Goal: Task Accomplishment & Management: Manage account settings

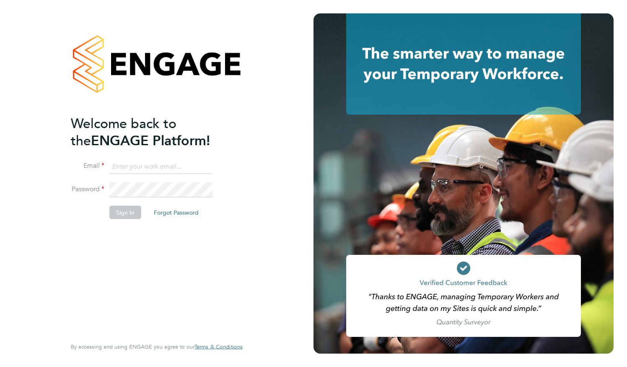
type input "jonathan.jones@gallifordtry.co.uk"
click at [117, 214] on button "Sign In" at bounding box center [125, 212] width 32 height 13
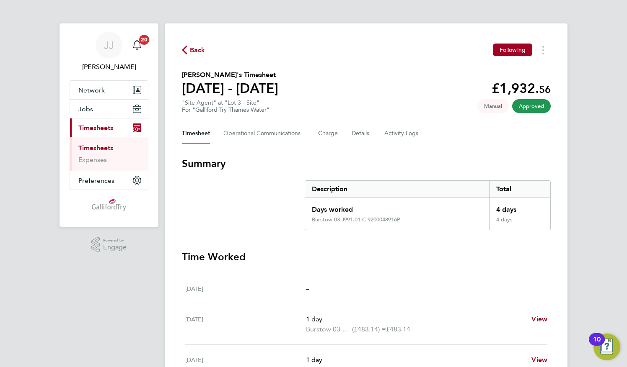
click at [108, 126] on span "Timesheets" at bounding box center [95, 128] width 35 height 8
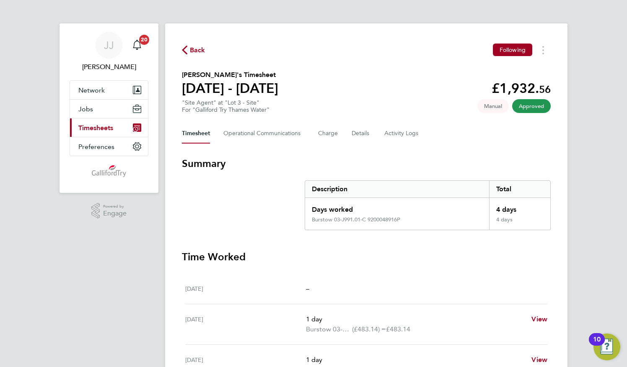
click at [108, 126] on span "Timesheets" at bounding box center [95, 128] width 35 height 8
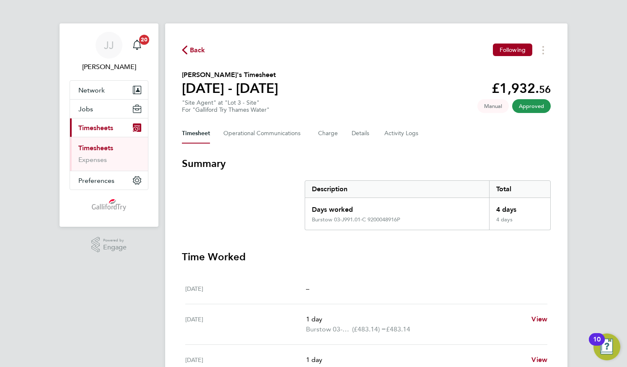
click at [106, 147] on link "Timesheets" at bounding box center [95, 148] width 35 height 8
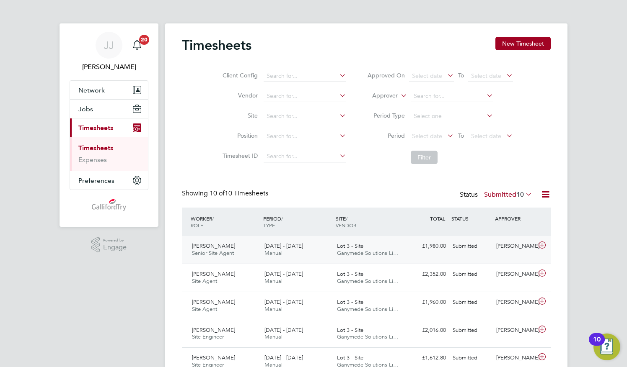
click at [326, 249] on div "25 - 31 Aug 2025 Manual" at bounding box center [297, 250] width 72 height 21
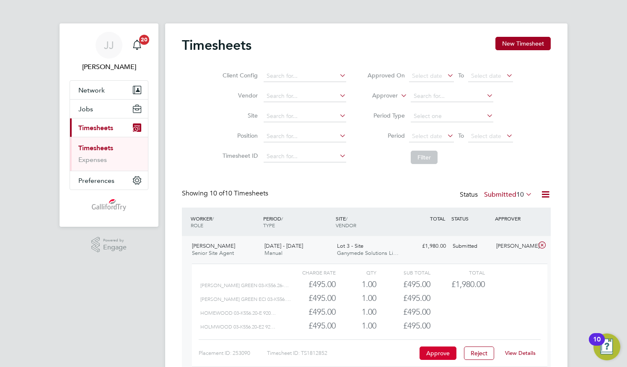
click at [430, 351] on button "Approve" at bounding box center [437, 353] width 37 height 13
click at [95, 145] on link "Timesheets" at bounding box center [95, 148] width 35 height 8
click at [105, 145] on link "Timesheets" at bounding box center [95, 148] width 35 height 8
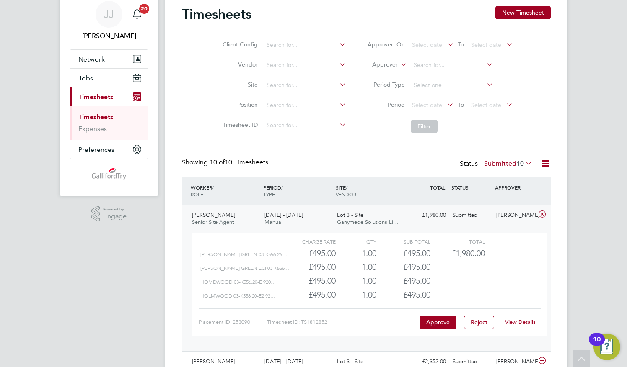
scroll to position [2, 0]
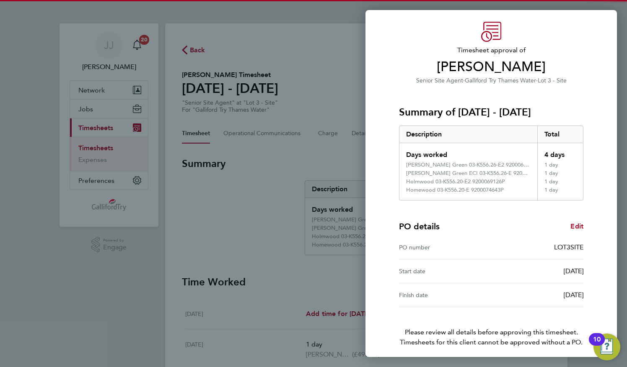
scroll to position [58, 0]
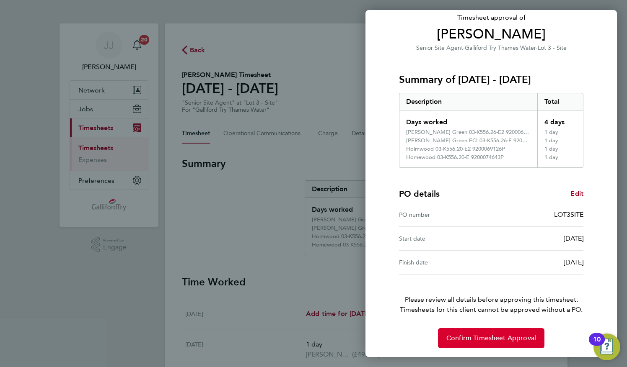
click at [481, 335] on span "Confirm Timesheet Approval" at bounding box center [491, 338] width 90 height 8
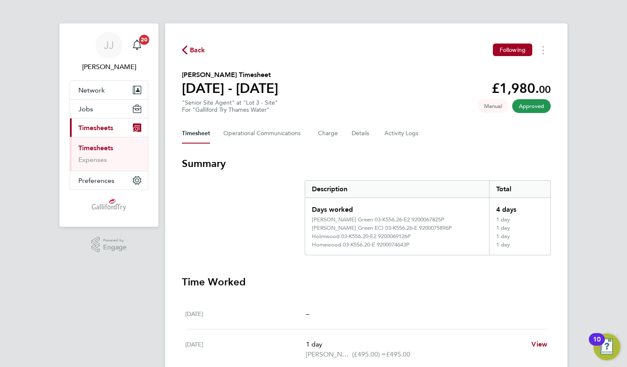
click at [96, 148] on link "Timesheets" at bounding box center [95, 148] width 35 height 8
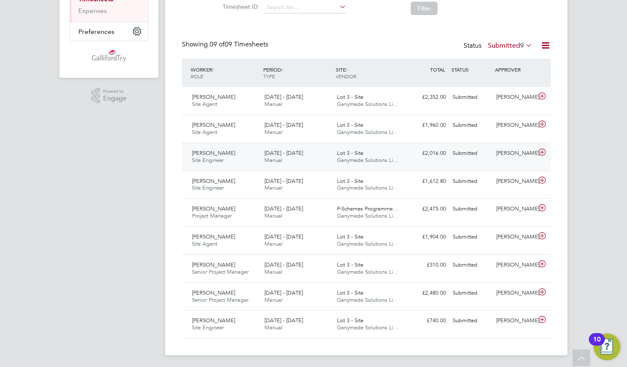
click at [352, 158] on span "Ganymede Solutions Li…" at bounding box center [368, 160] width 62 height 7
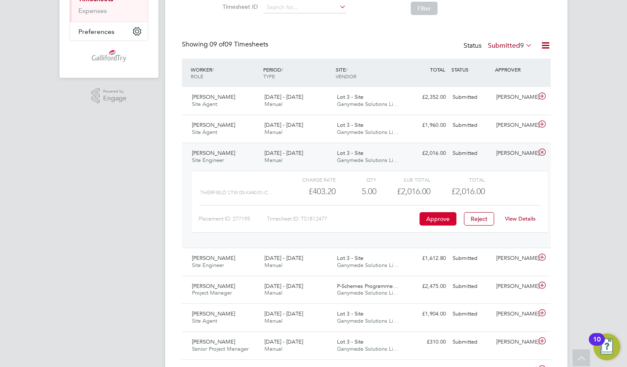
click at [435, 218] on button "Approve" at bounding box center [437, 218] width 37 height 13
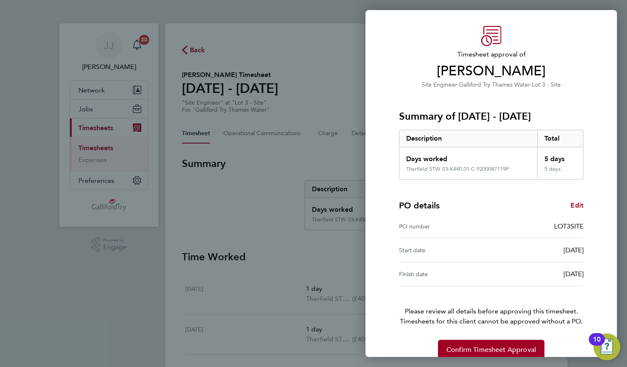
scroll to position [33, 0]
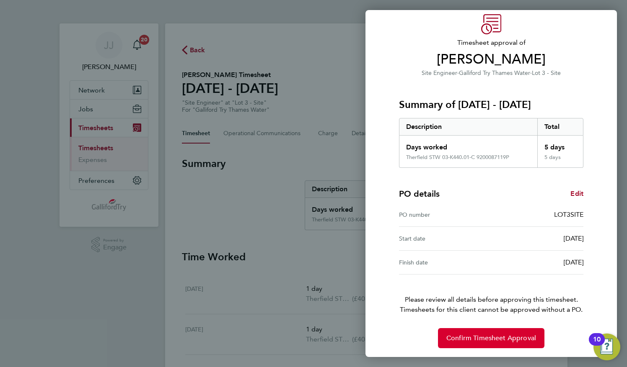
click at [491, 336] on span "Confirm Timesheet Approval" at bounding box center [491, 338] width 90 height 8
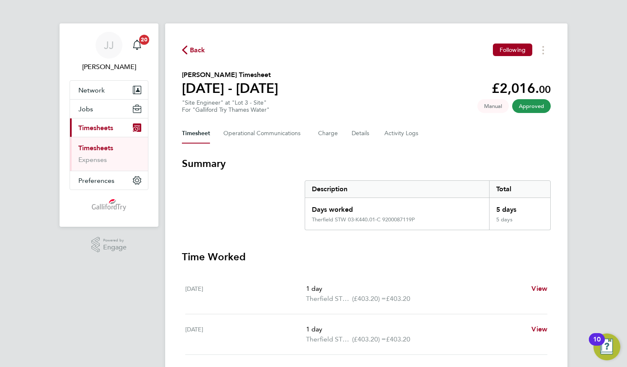
click at [100, 146] on link "Timesheets" at bounding box center [95, 148] width 35 height 8
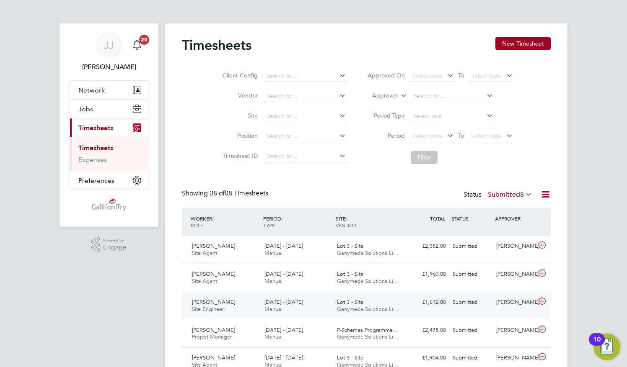
click at [360, 304] on span "Lot 3 - Site" at bounding box center [350, 302] width 26 height 7
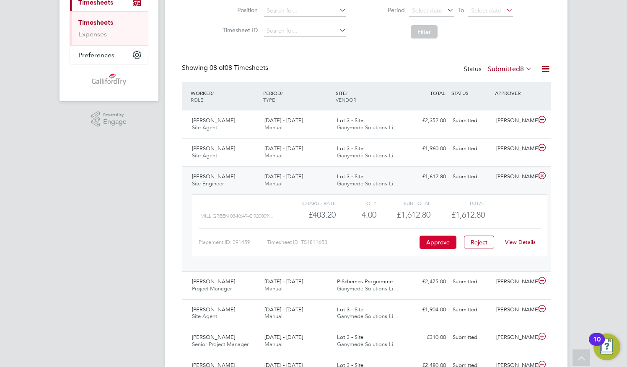
click at [438, 243] on button "Approve" at bounding box center [437, 242] width 37 height 13
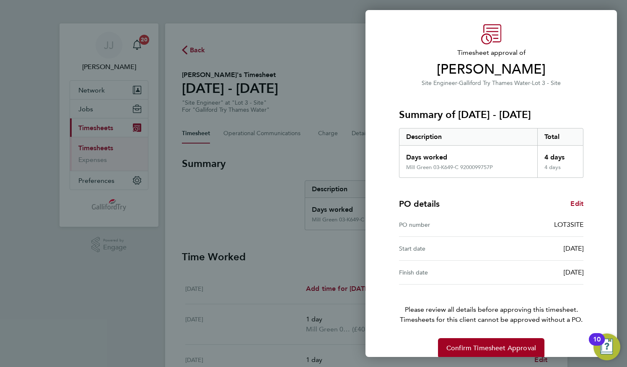
scroll to position [33, 0]
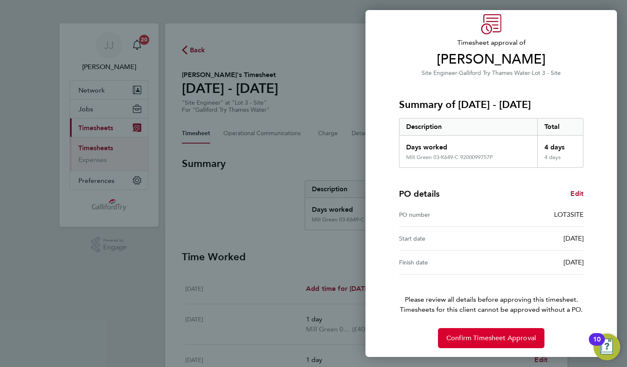
click at [475, 336] on span "Confirm Timesheet Approval" at bounding box center [491, 338] width 90 height 8
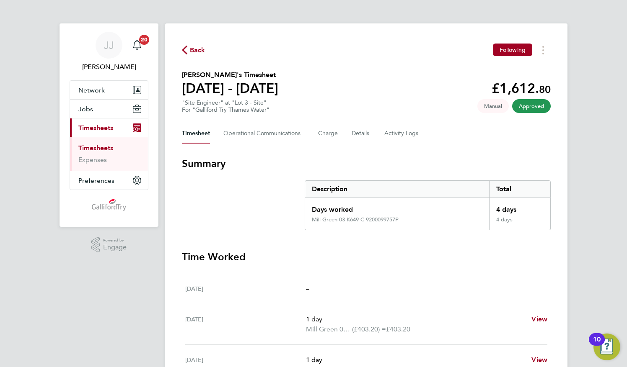
click at [108, 146] on link "Timesheets" at bounding box center [95, 148] width 35 height 8
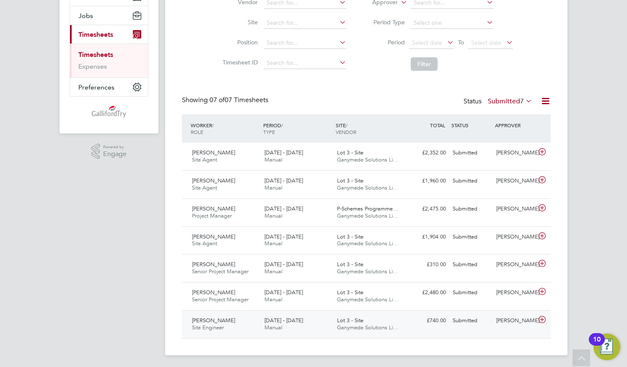
click at [346, 320] on span "Lot 3 - Site" at bounding box center [350, 320] width 26 height 7
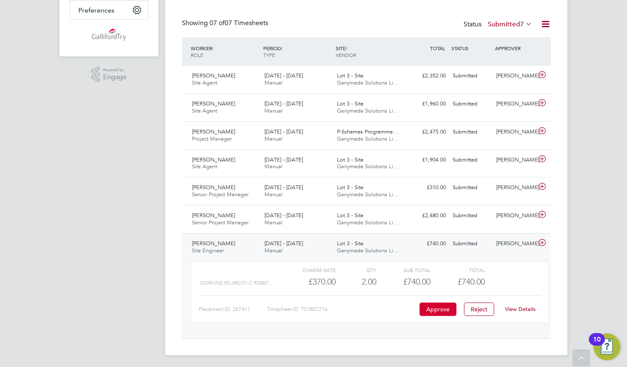
click at [435, 307] on button "Approve" at bounding box center [437, 309] width 37 height 13
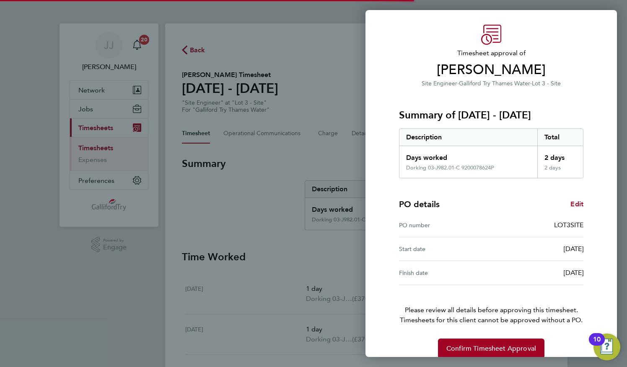
scroll to position [33, 0]
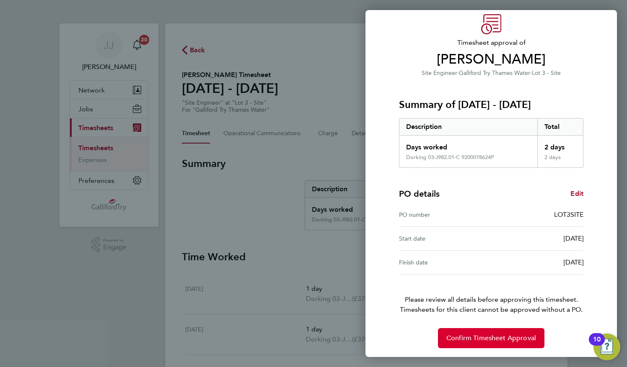
click at [461, 334] on span "Confirm Timesheet Approval" at bounding box center [491, 338] width 90 height 8
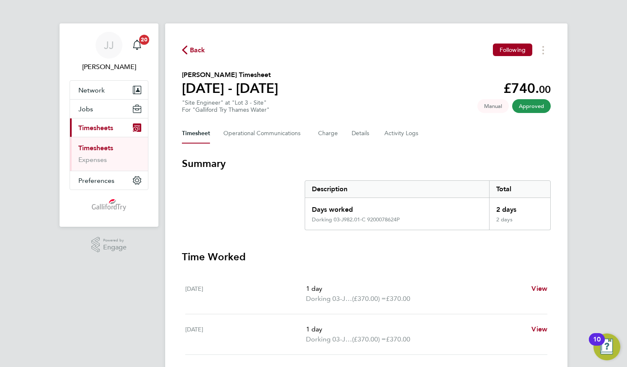
click at [102, 147] on link "Timesheets" at bounding box center [95, 148] width 35 height 8
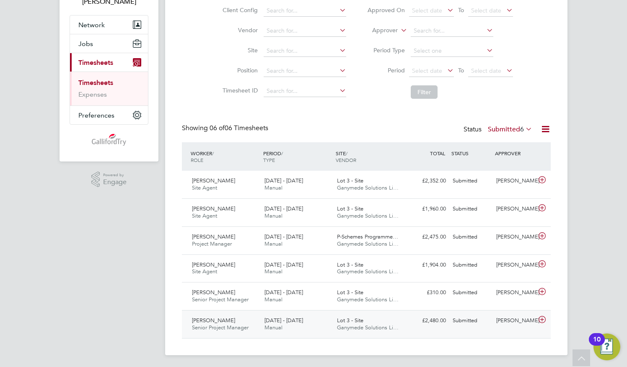
click at [354, 321] on span "Lot 3 - Site" at bounding box center [350, 320] width 26 height 7
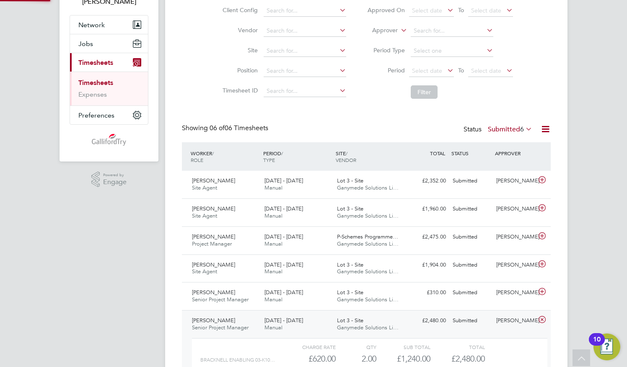
scroll to position [4, 4]
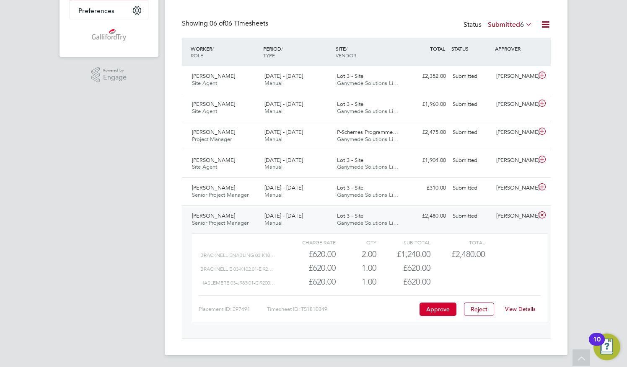
click at [431, 307] on button "Approve" at bounding box center [437, 309] width 37 height 13
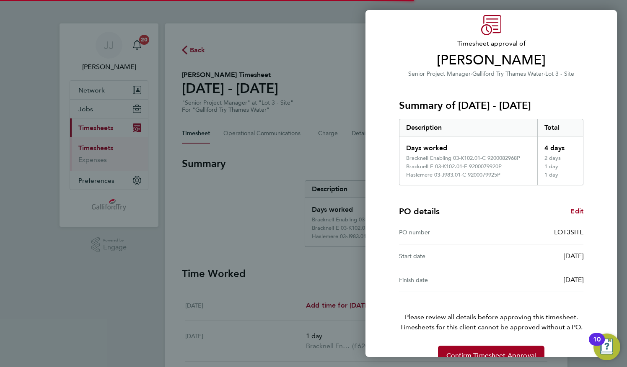
scroll to position [49, 0]
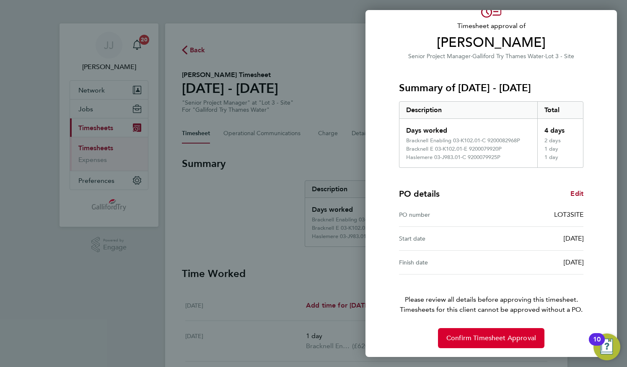
click at [480, 336] on span "Confirm Timesheet Approval" at bounding box center [491, 338] width 90 height 8
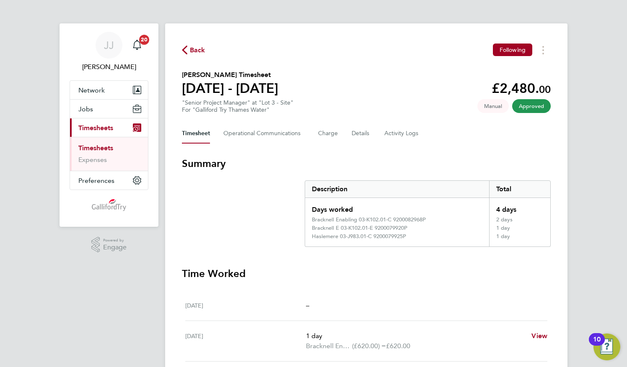
click at [106, 149] on link "Timesheets" at bounding box center [95, 148] width 35 height 8
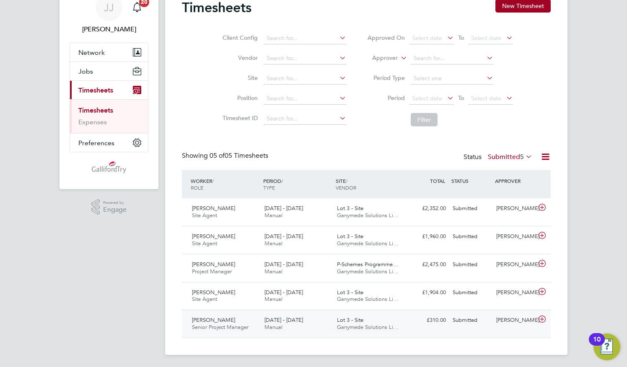
click at [357, 318] on span "Lot 3 - Site" at bounding box center [350, 320] width 26 height 7
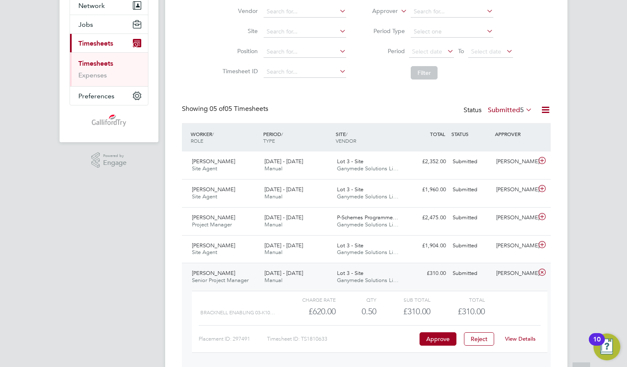
scroll to position [115, 0]
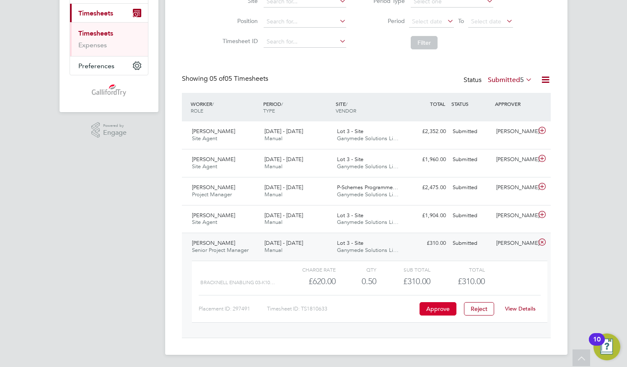
click at [439, 307] on button "Approve" at bounding box center [437, 308] width 37 height 13
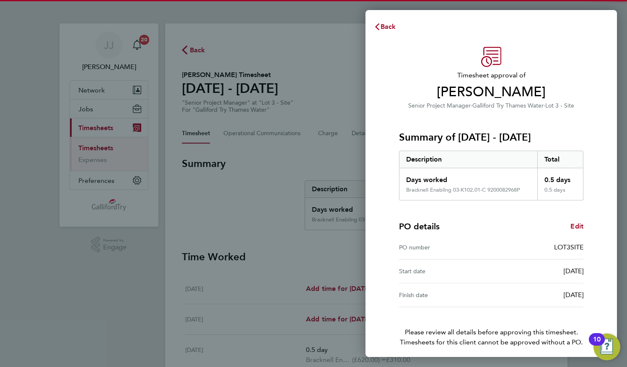
scroll to position [33, 0]
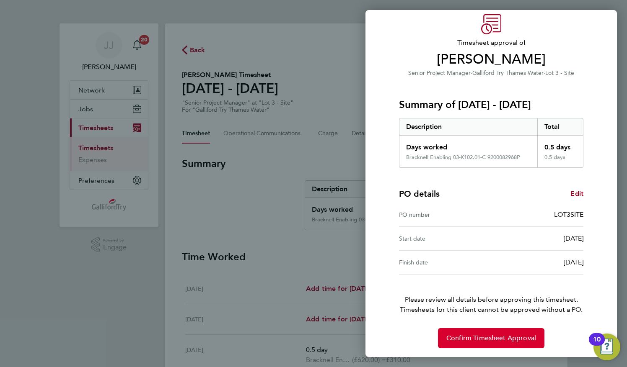
click at [463, 341] on span "Confirm Timesheet Approval" at bounding box center [491, 338] width 90 height 8
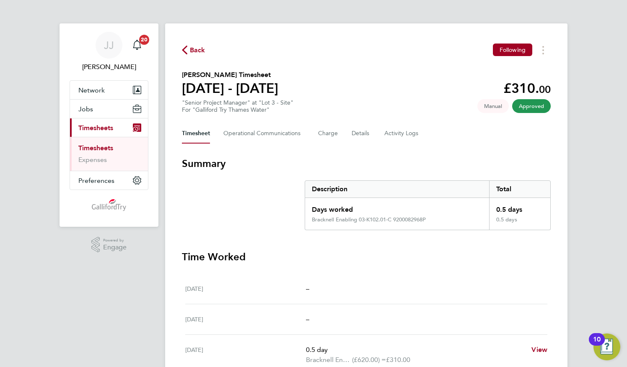
click at [104, 147] on link "Timesheets" at bounding box center [95, 148] width 35 height 8
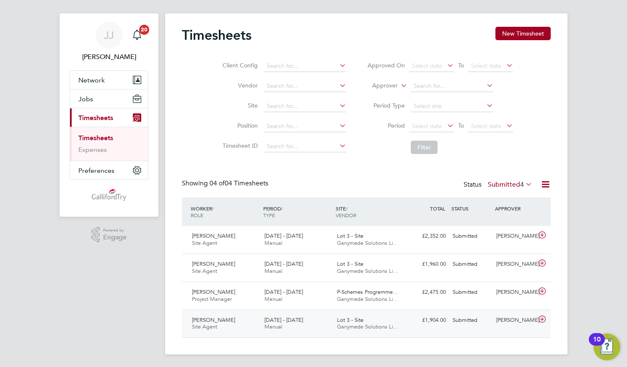
click at [354, 323] on span "Ganymede Solutions Li…" at bounding box center [368, 326] width 62 height 7
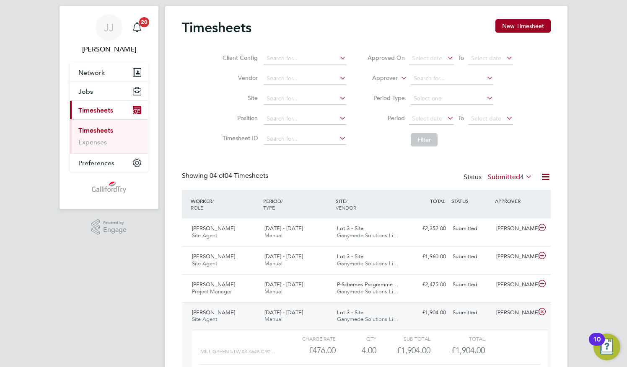
scroll to position [87, 0]
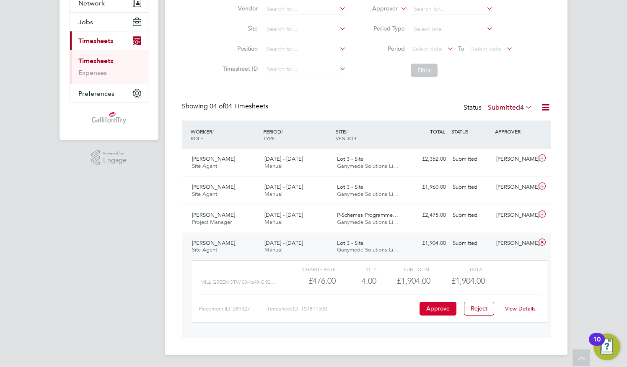
click at [436, 304] on button "Approve" at bounding box center [437, 308] width 37 height 13
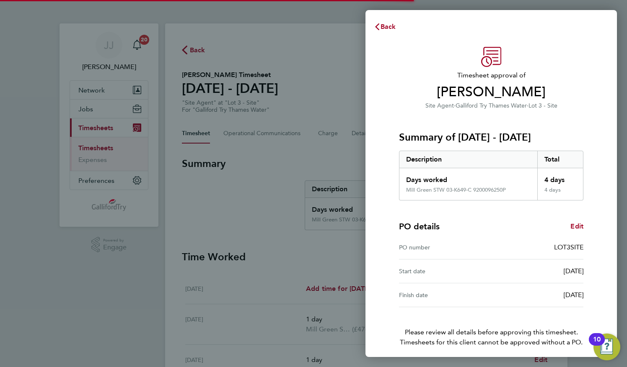
scroll to position [33, 0]
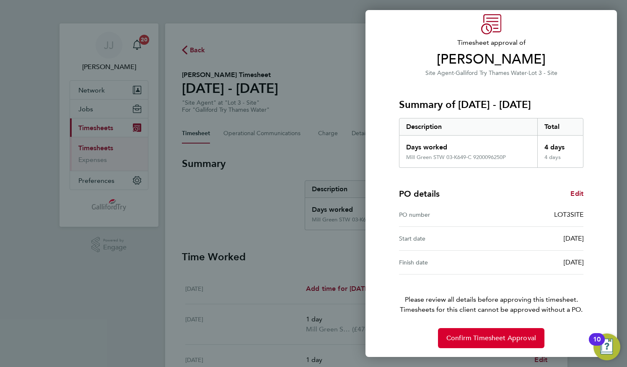
click at [478, 335] on span "Confirm Timesheet Approval" at bounding box center [491, 338] width 90 height 8
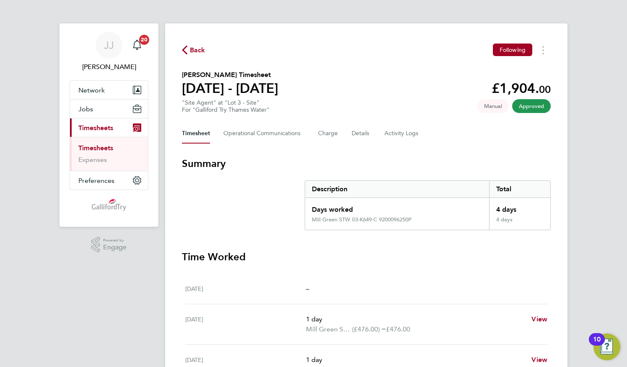
click at [104, 148] on link "Timesheets" at bounding box center [95, 148] width 35 height 8
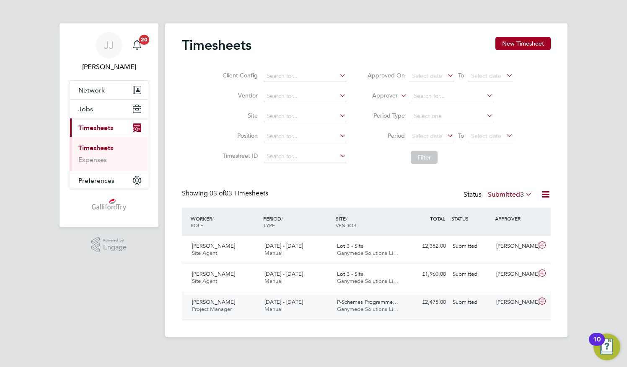
click at [363, 305] on span "P-Schemes Programme…" at bounding box center [367, 302] width 61 height 7
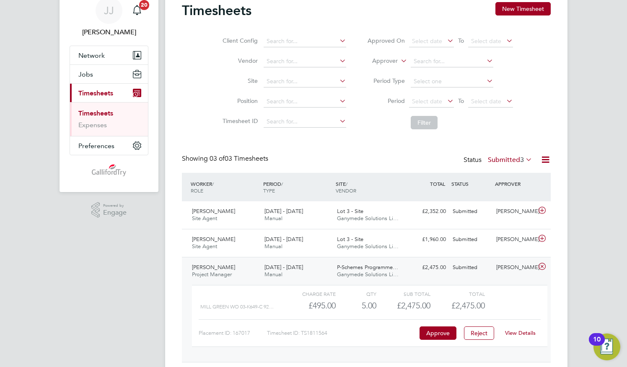
scroll to position [59, 0]
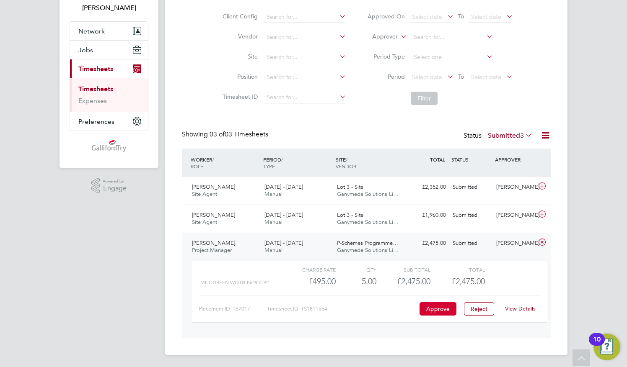
click at [430, 308] on button "Approve" at bounding box center [437, 308] width 37 height 13
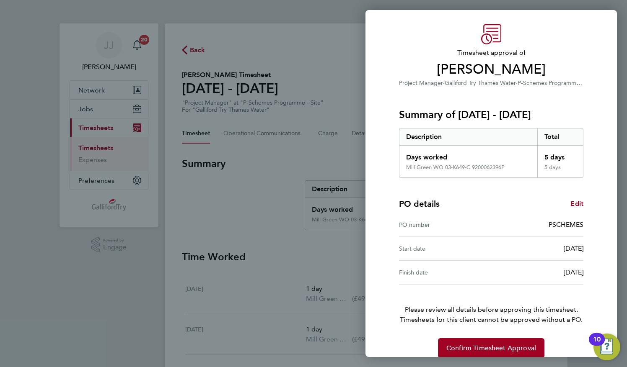
scroll to position [33, 0]
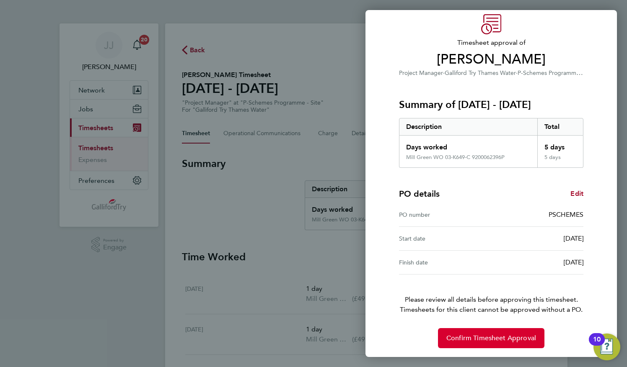
click at [490, 334] on span "Confirm Timesheet Approval" at bounding box center [491, 338] width 90 height 8
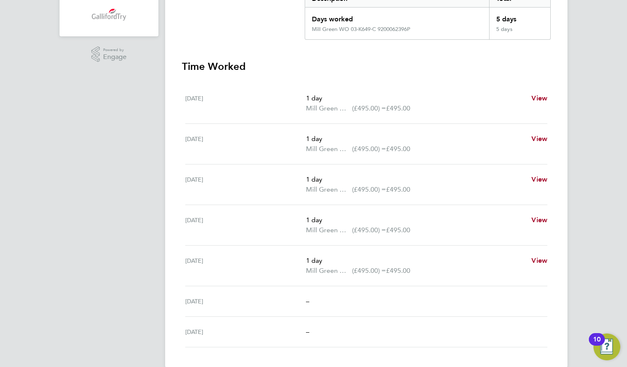
scroll to position [35, 0]
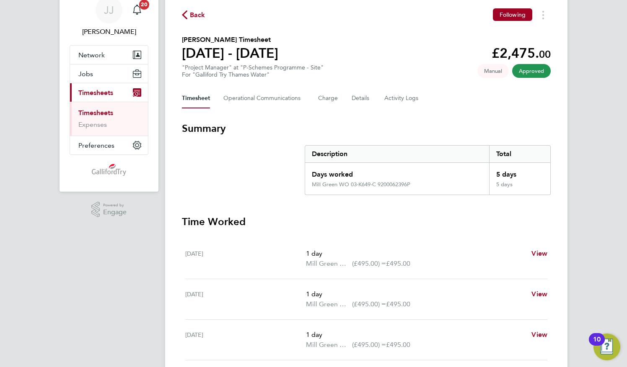
click at [95, 110] on link "Timesheets" at bounding box center [95, 113] width 35 height 8
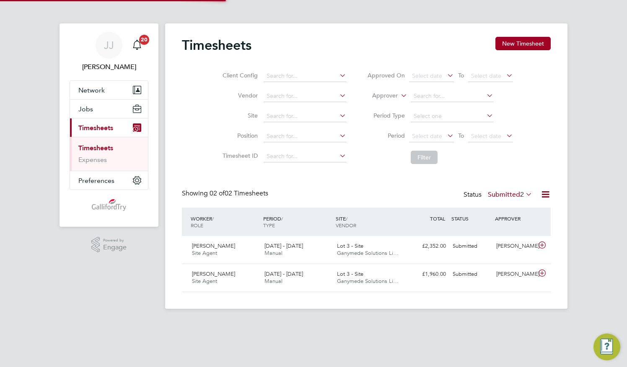
scroll to position [21, 72]
click at [350, 247] on span "Lot 3 - Site" at bounding box center [350, 246] width 26 height 7
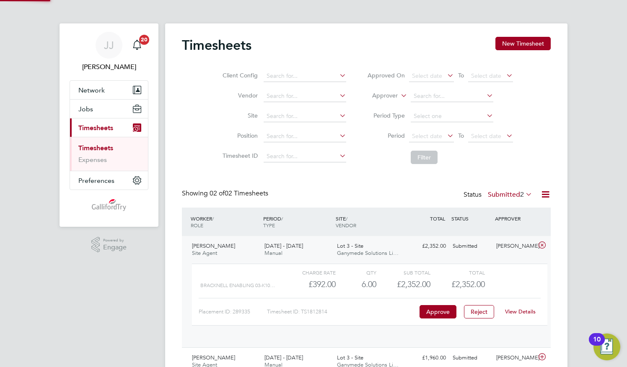
scroll to position [14, 82]
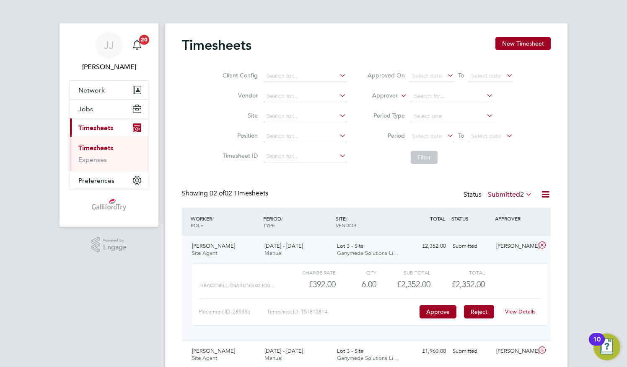
click at [483, 315] on button "Reject" at bounding box center [479, 311] width 30 height 13
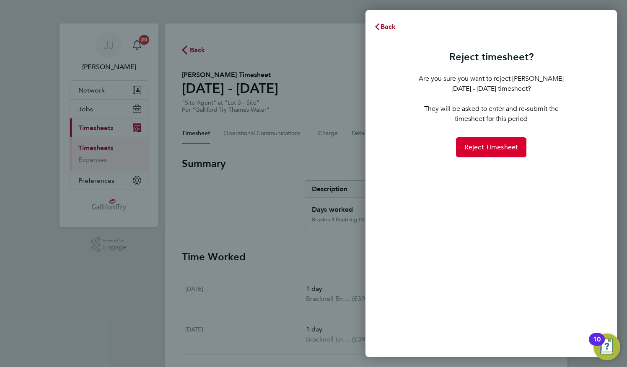
click at [471, 150] on span "Reject Timesheet" at bounding box center [491, 147] width 54 height 8
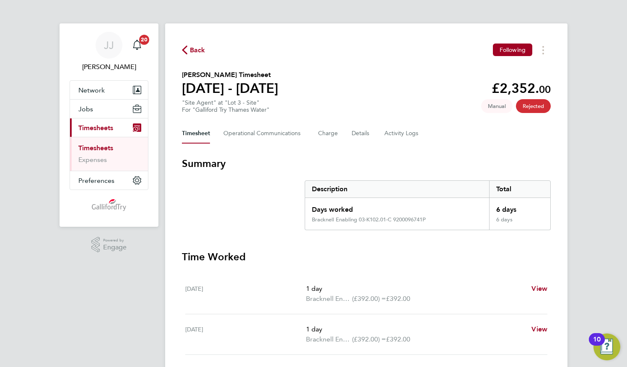
click at [106, 146] on link "Timesheets" at bounding box center [95, 148] width 35 height 8
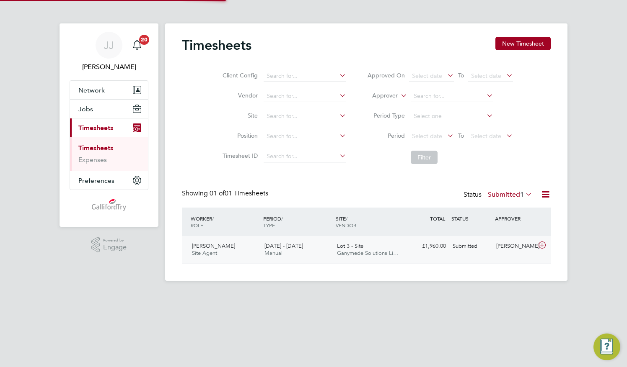
scroll to position [21, 72]
click at [350, 247] on span "Lot 3 - Site" at bounding box center [350, 246] width 26 height 7
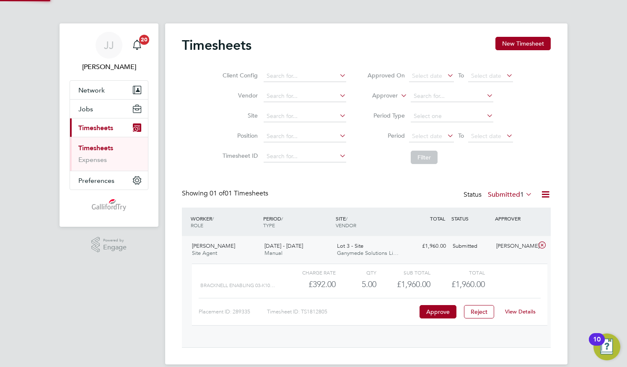
scroll to position [14, 82]
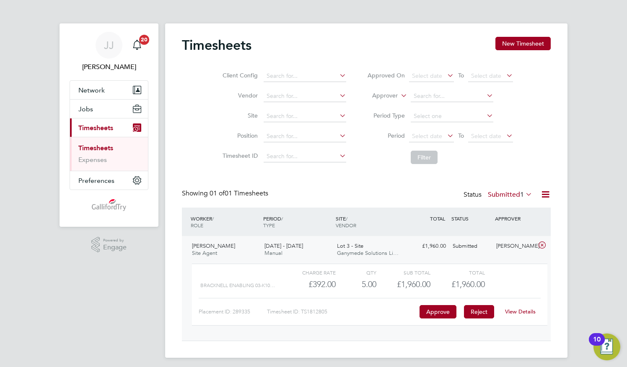
click at [483, 315] on button "Reject" at bounding box center [479, 311] width 30 height 13
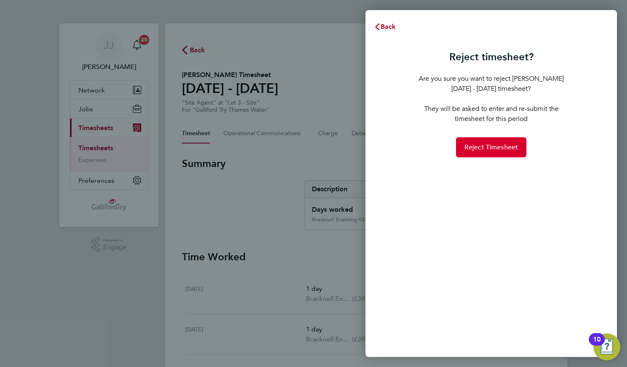
click at [488, 147] on span "Reject Timesheet" at bounding box center [491, 147] width 54 height 8
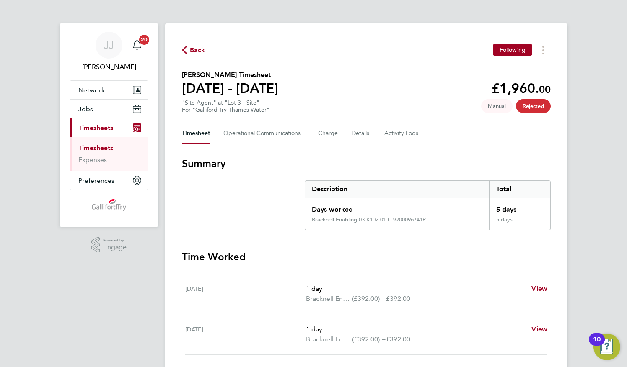
click at [101, 147] on link "Timesheets" at bounding box center [95, 148] width 35 height 8
